Goal: Information Seeking & Learning: Get advice/opinions

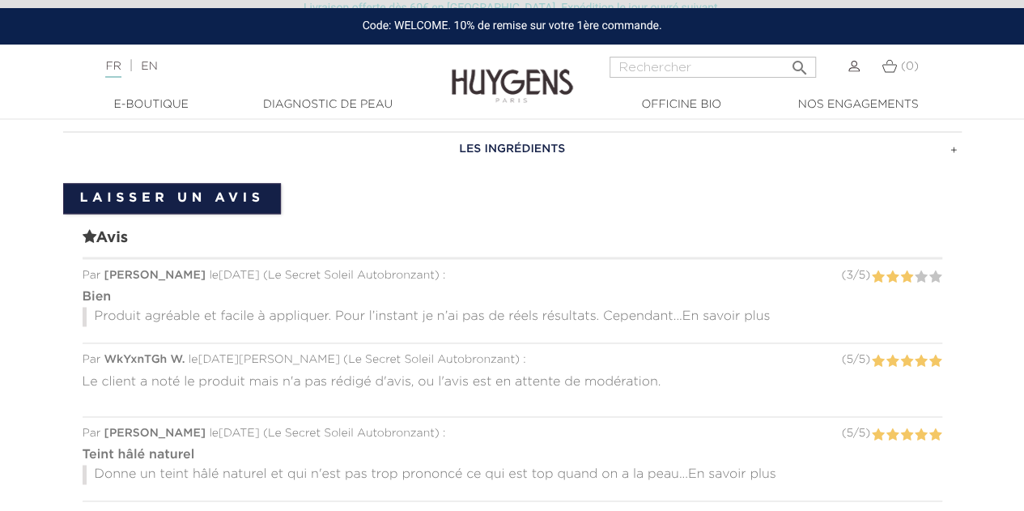
scroll to position [1133, 0]
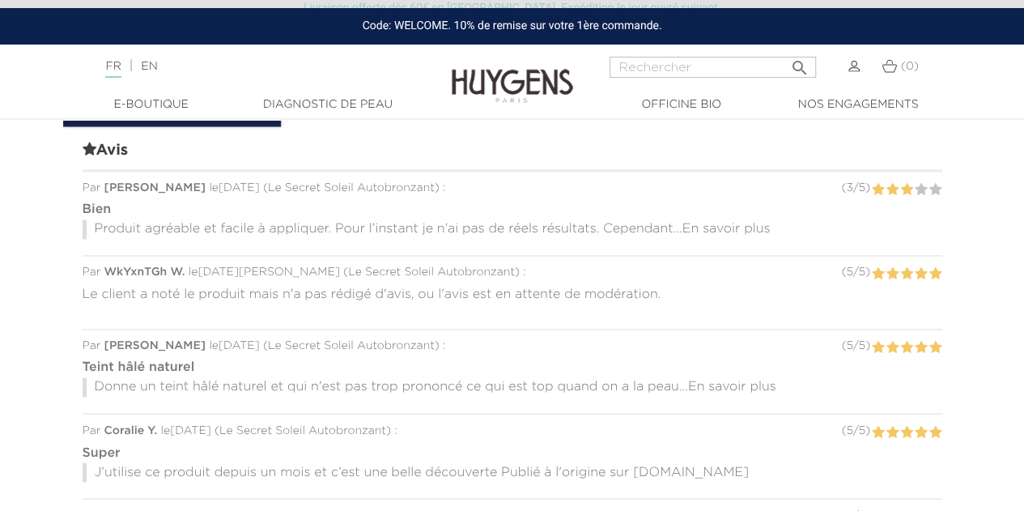
click at [724, 223] on span "En savoir plus" at bounding box center [726, 229] width 88 height 13
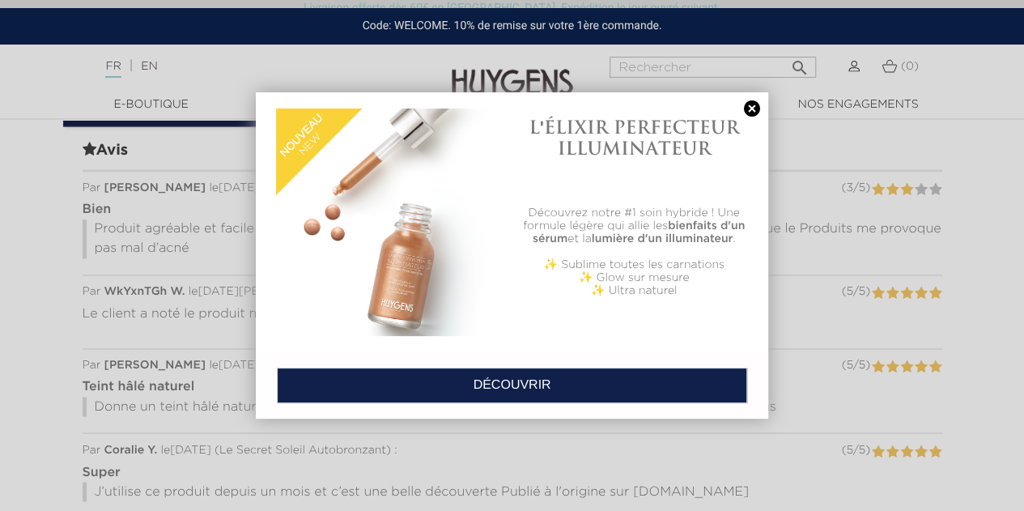
click at [28, 363] on div at bounding box center [512, 255] width 1024 height 511
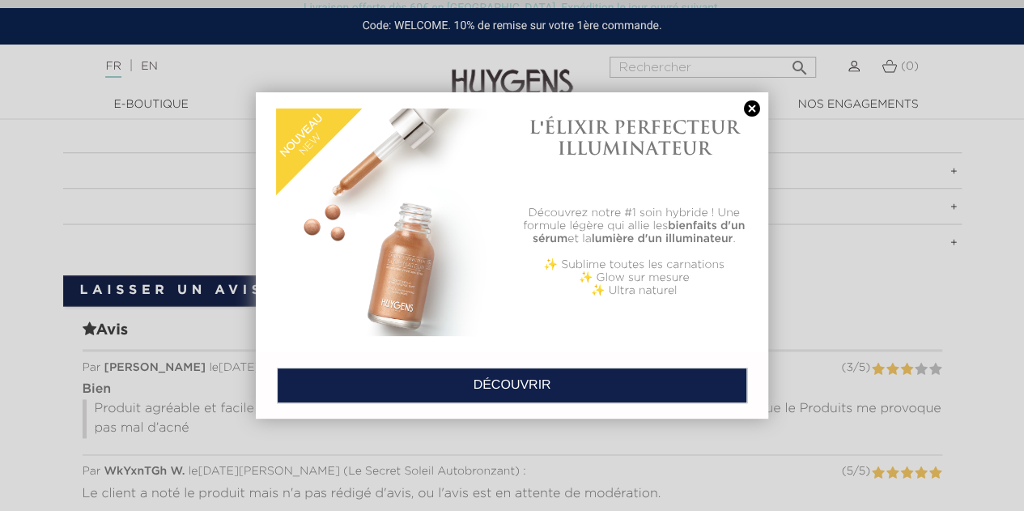
scroll to position [809, 0]
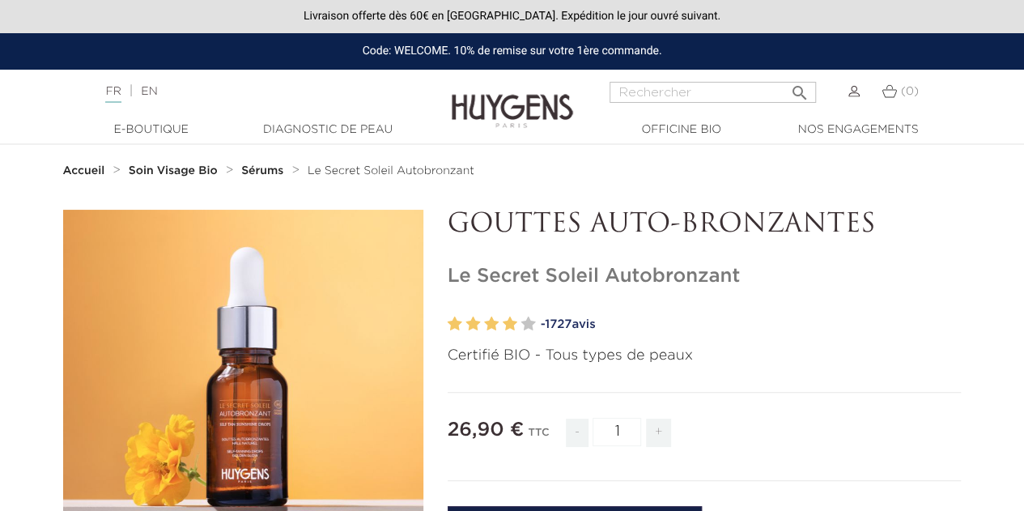
click at [563, 325] on span "1727" at bounding box center [558, 324] width 27 height 12
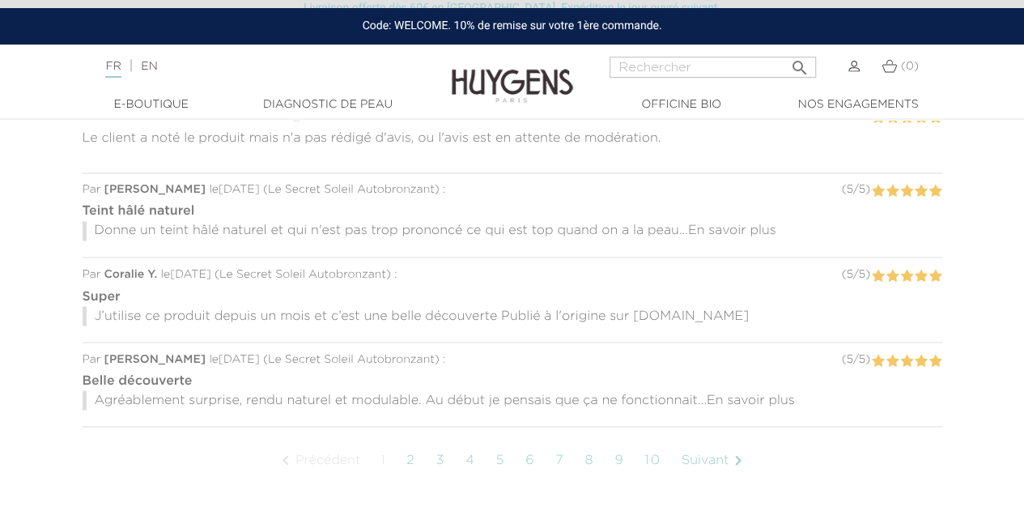
scroll to position [1312, 0]
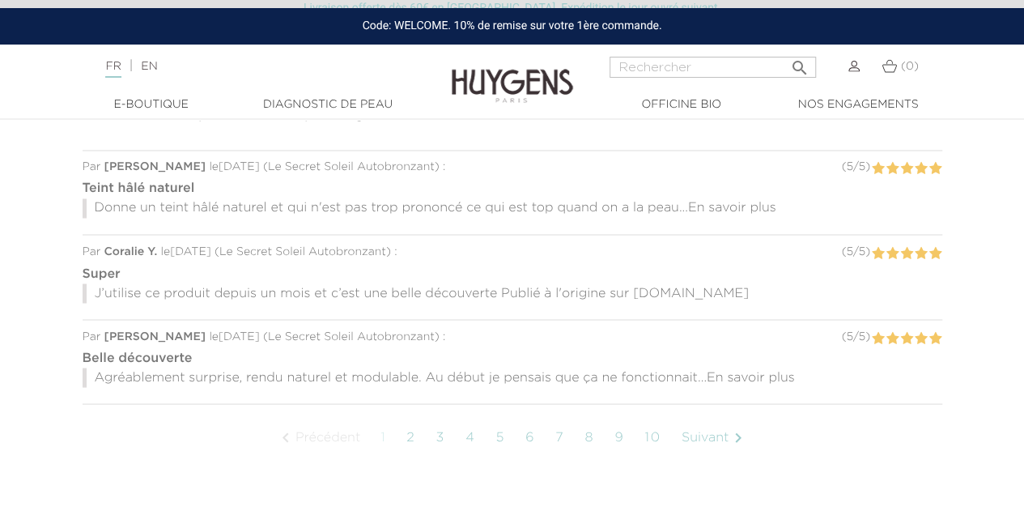
click at [781, 371] on span "En savoir plus" at bounding box center [751, 377] width 88 height 13
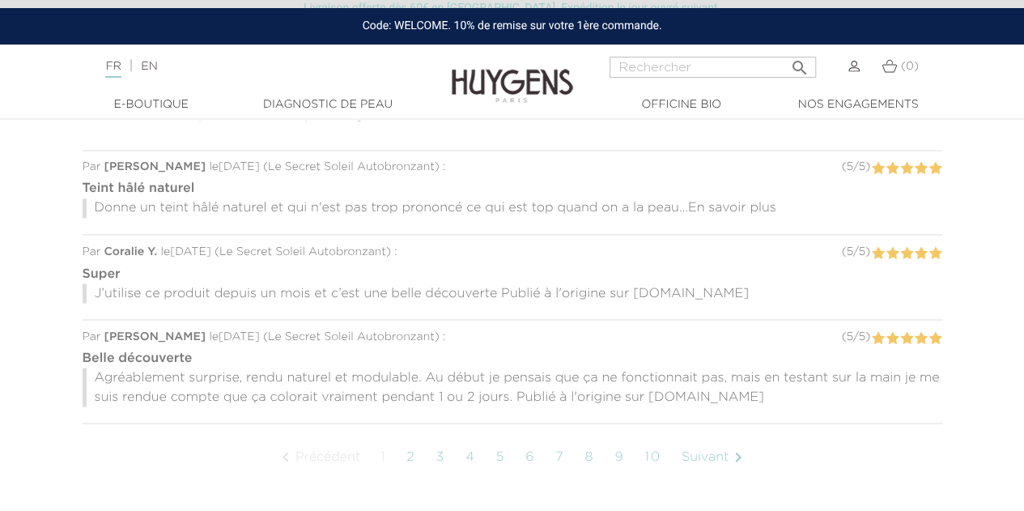
click at [410, 448] on link "2" at bounding box center [410, 456] width 25 height 40
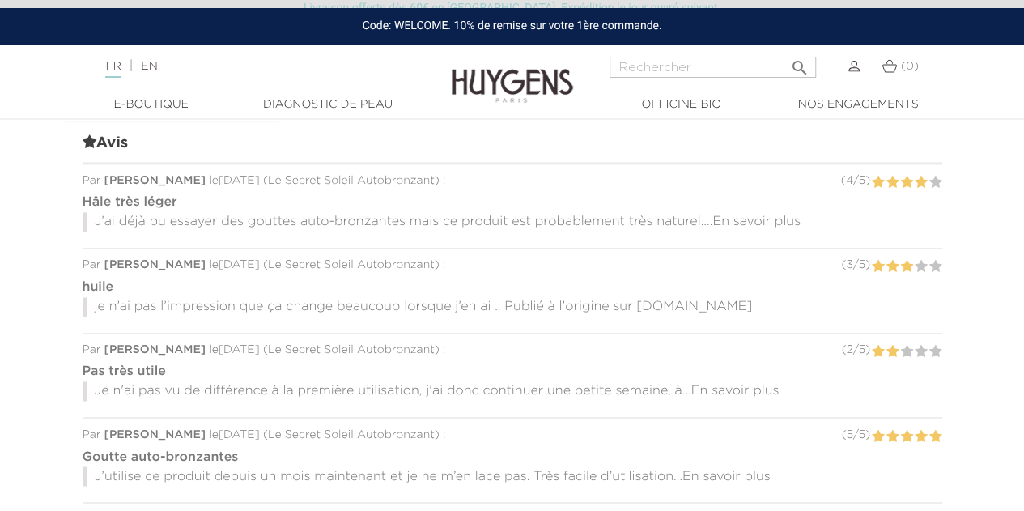
scroll to position [1165, 0]
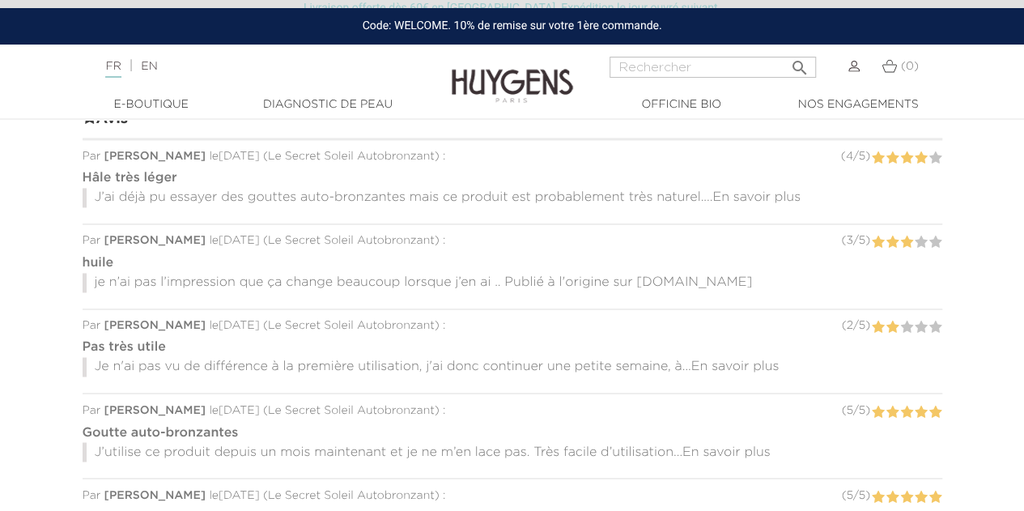
click at [757, 193] on span "En savoir plus" at bounding box center [756, 197] width 88 height 13
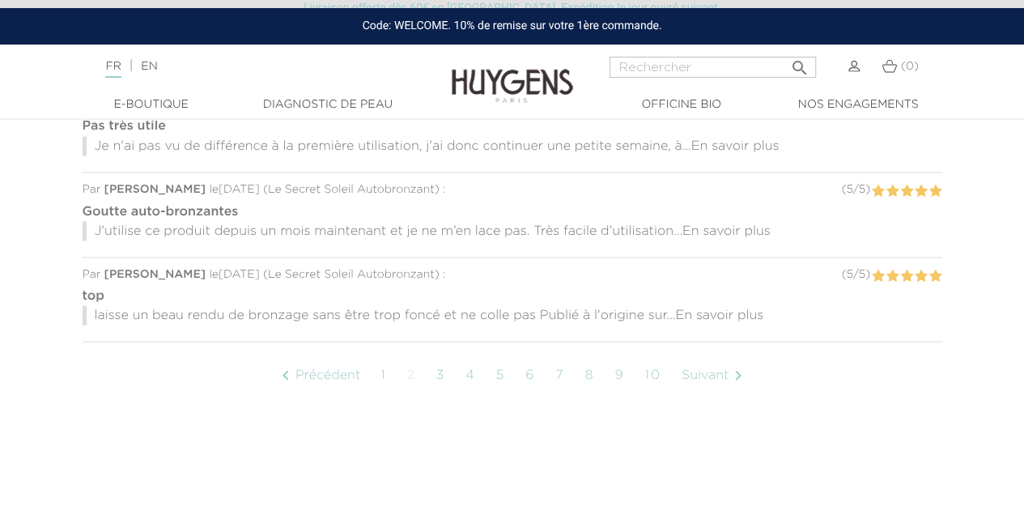
scroll to position [1407, 0]
click at [8, 404] on section "EN SAVOIR PLUS ACTIFS CLÉS Dihydroxyacétone (DHA) : sucre d’origine naturel, ac…" at bounding box center [512, 72] width 1024 height 796
